Goal: Find contact information: Find contact information

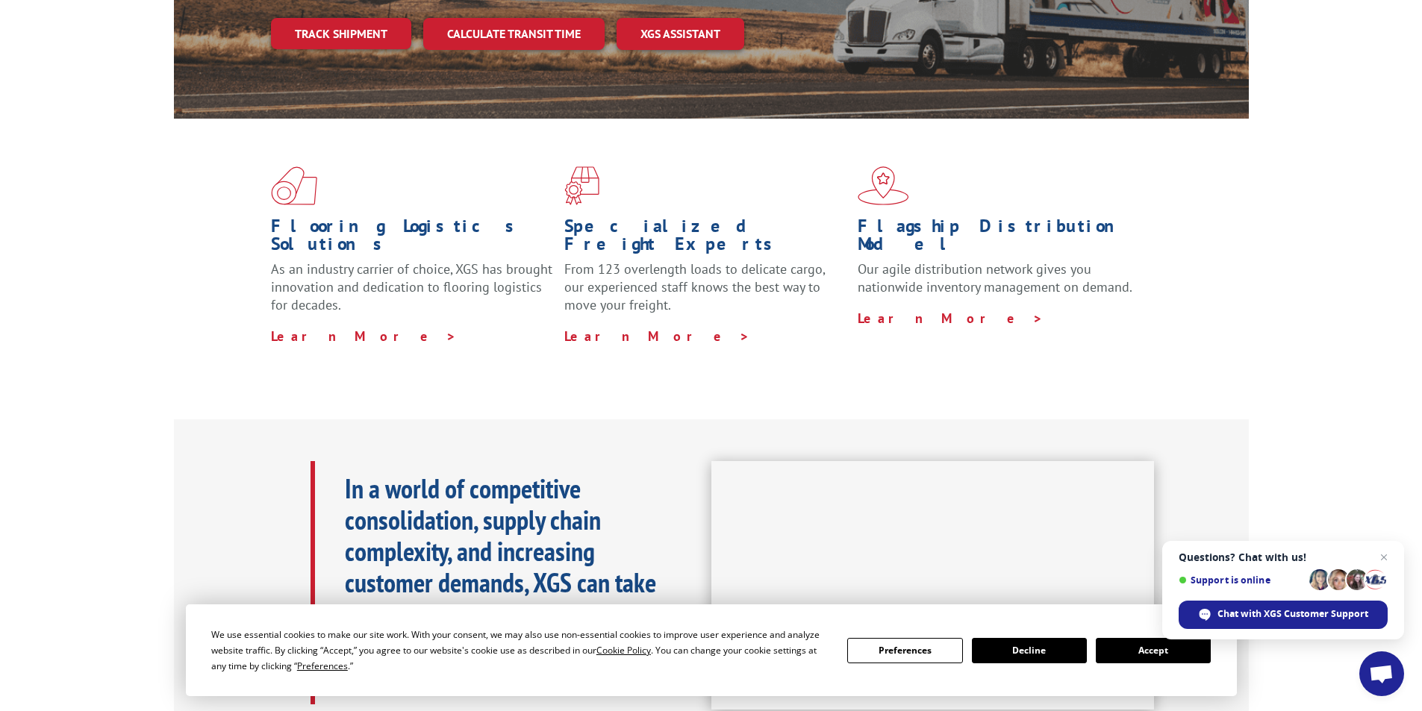
scroll to position [373, 0]
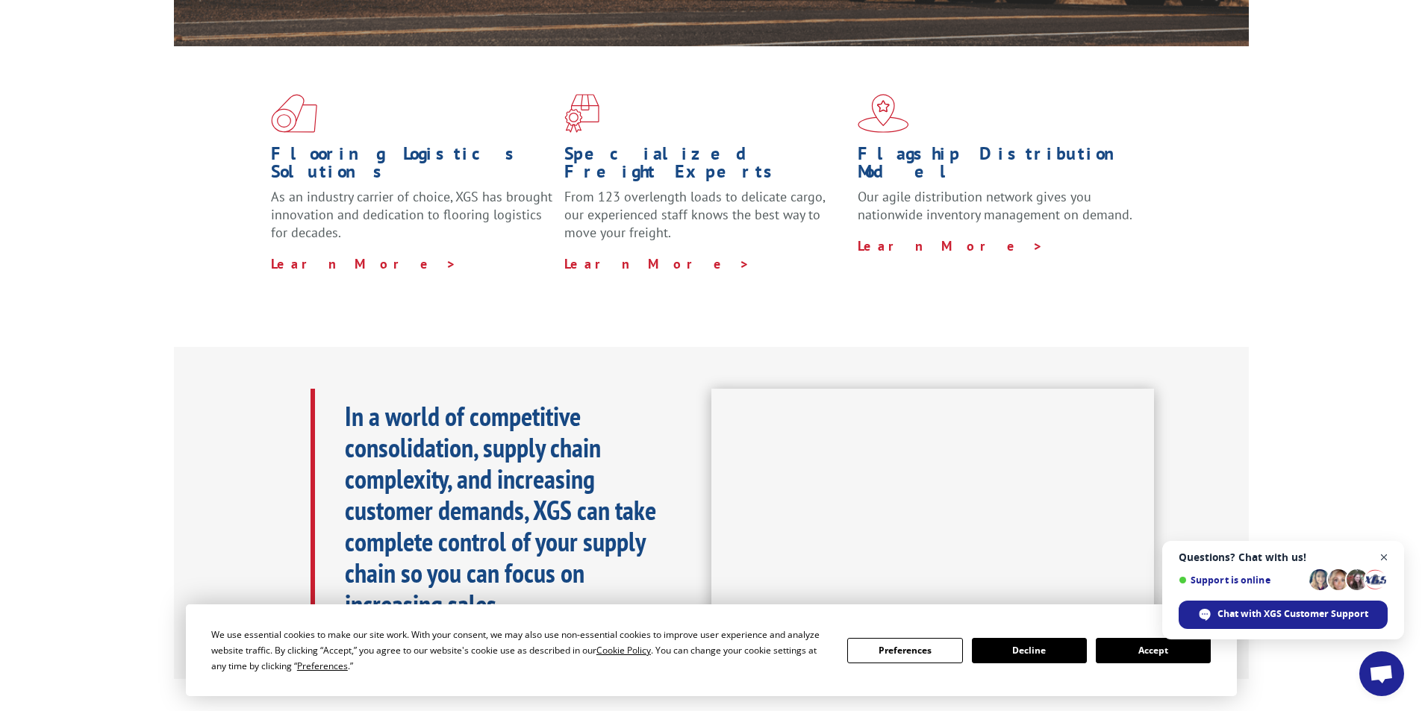
click at [1386, 560] on span "Open chat" at bounding box center [1384, 558] width 19 height 19
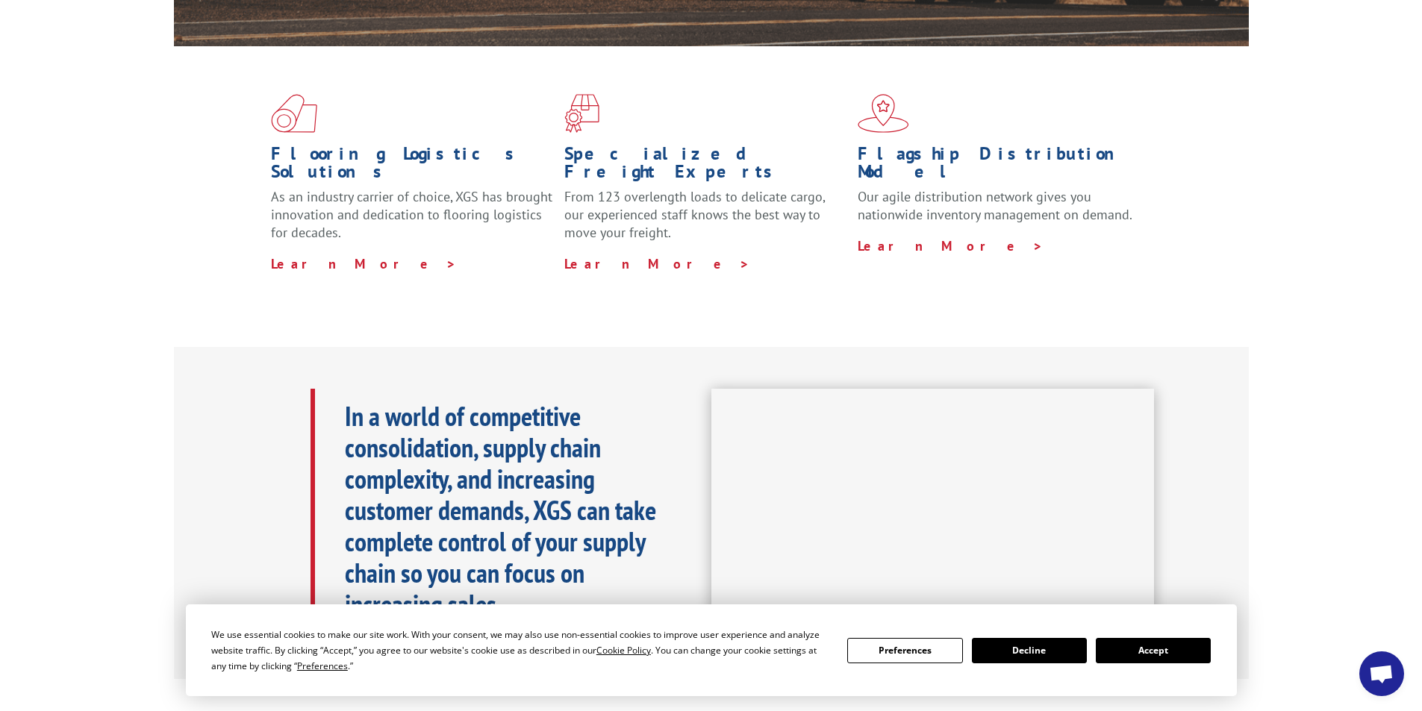
click at [1200, 648] on button "Accept" at bounding box center [1153, 650] width 115 height 25
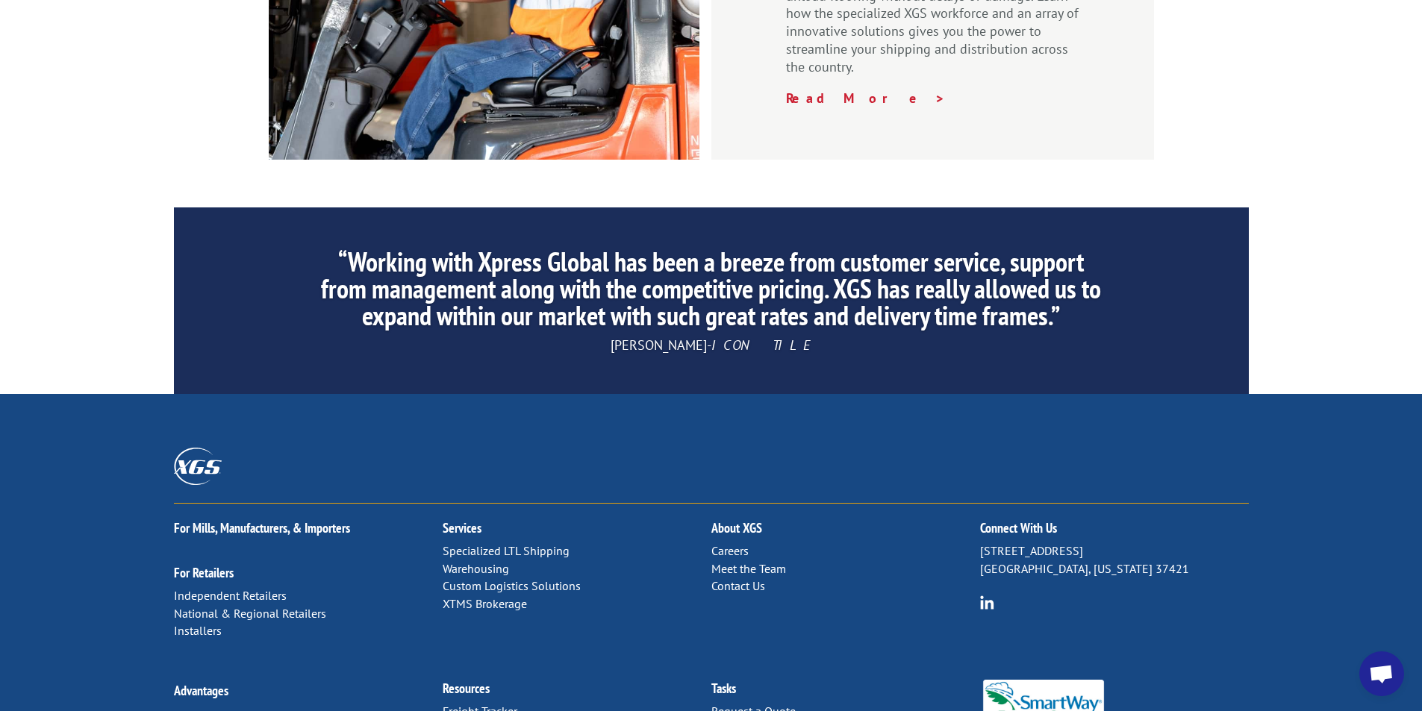
scroll to position [2240, 0]
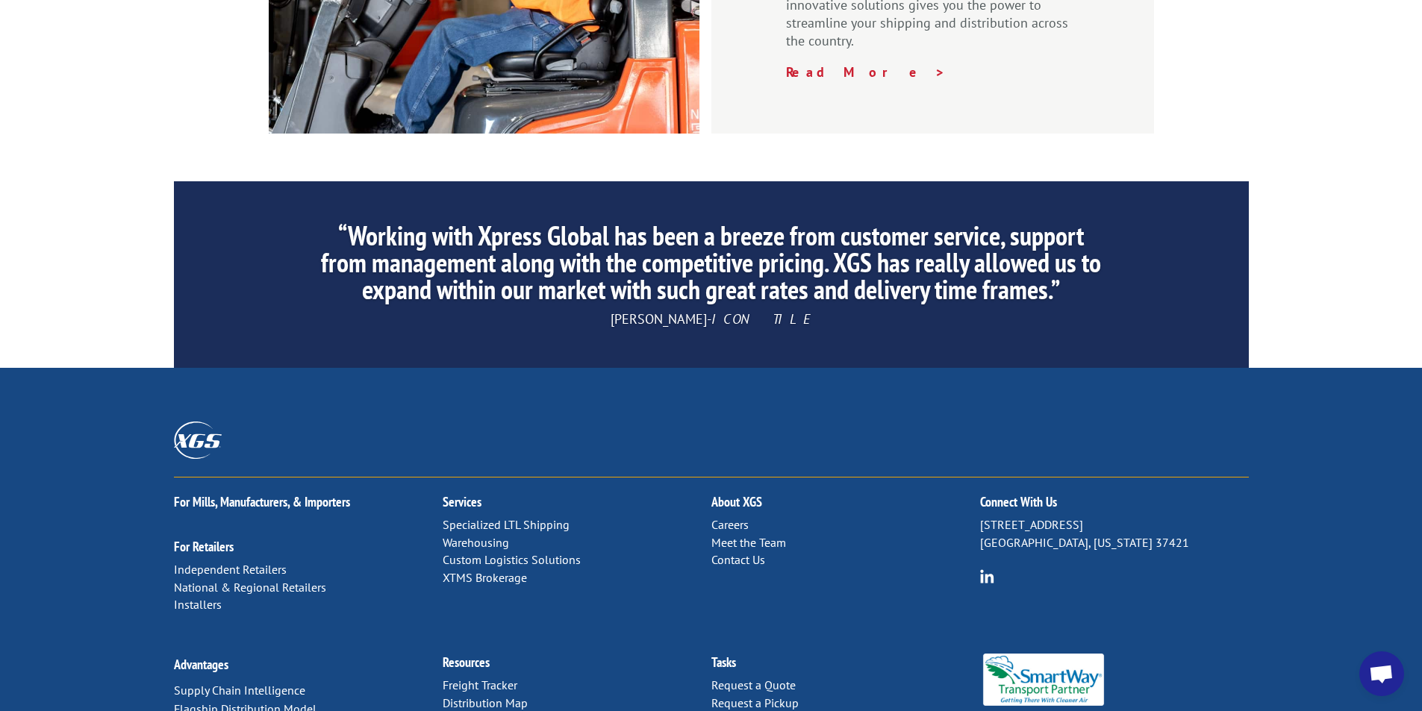
click at [734, 552] on link "Contact Us" at bounding box center [738, 559] width 54 height 15
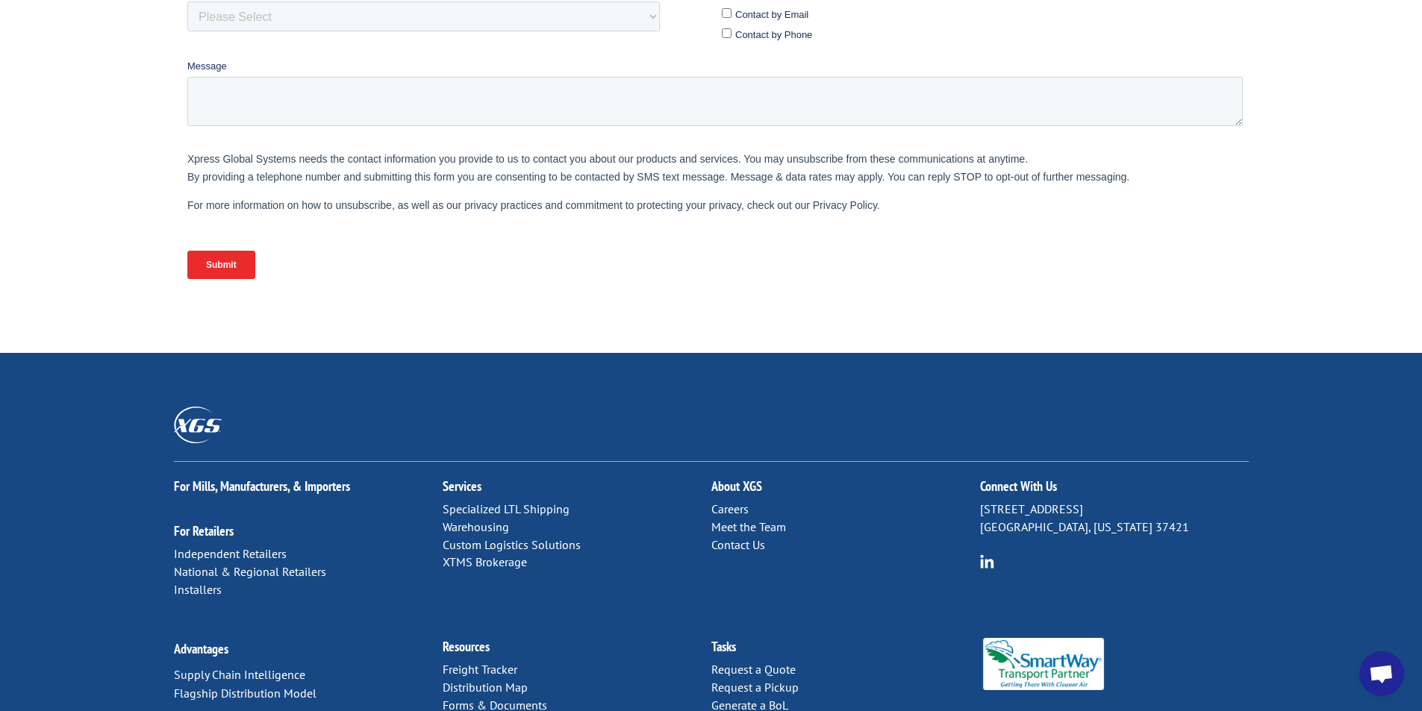
scroll to position [595, 0]
